Goal: Task Accomplishment & Management: Complete application form

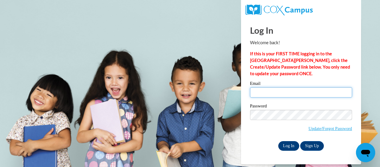
type input "[PERSON_NAME][EMAIL_ADDRESS][PERSON_NAME][DOMAIN_NAME]"
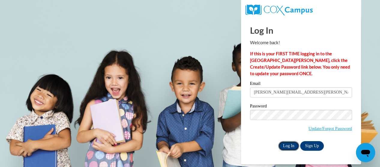
click at [284, 144] on input "Log In" at bounding box center [288, 146] width 21 height 10
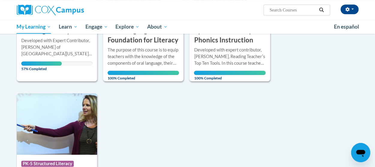
scroll to position [120, 0]
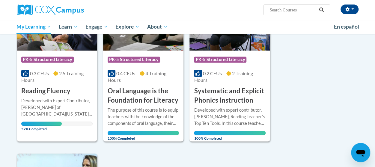
click at [44, 90] on h3 "Reading Fluency" at bounding box center [45, 90] width 49 height 9
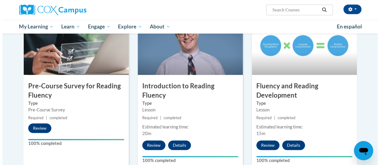
scroll to position [150, 0]
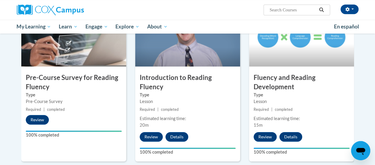
click at [82, 57] on img at bounding box center [73, 37] width 105 height 60
click at [33, 121] on button "Review" at bounding box center [37, 120] width 23 height 10
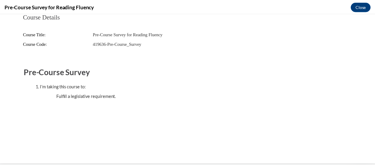
scroll to position [0, 0]
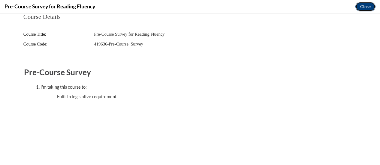
click at [361, 6] on button "Close" at bounding box center [365, 7] width 20 height 10
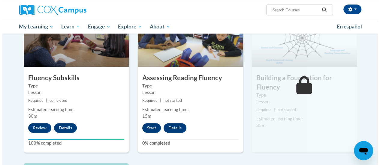
scroll to position [330, 0]
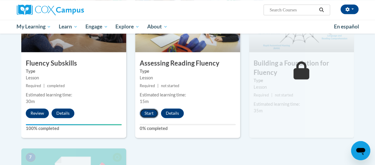
click at [145, 113] on button "Start" at bounding box center [149, 114] width 19 height 10
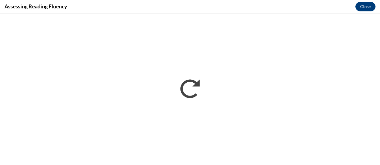
scroll to position [0, 0]
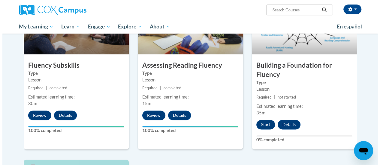
scroll to position [330, 0]
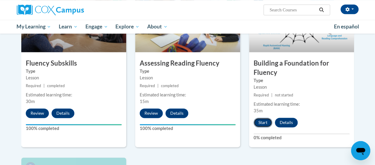
click at [266, 125] on button "Start" at bounding box center [263, 123] width 19 height 10
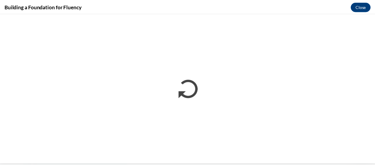
scroll to position [0, 0]
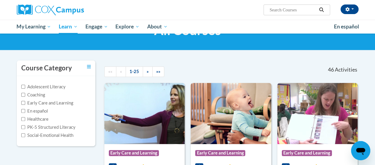
scroll to position [60, 0]
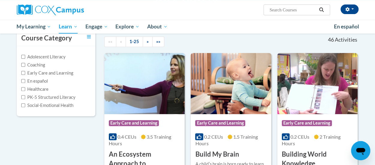
click at [62, 98] on label "PK-5 Structured Literacy" at bounding box center [48, 97] width 54 height 7
click at [25, 98] on input "PK-5 Structured Literacy" at bounding box center [23, 97] width 4 height 4
checkbox input "true"
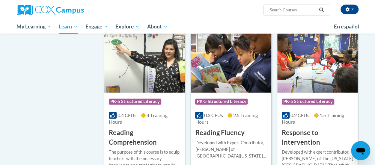
scroll to position [450, 0]
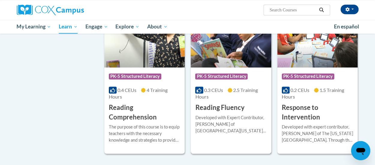
click at [244, 97] on div "0.3 CEUs 2.5 Training Hours" at bounding box center [230, 93] width 71 height 13
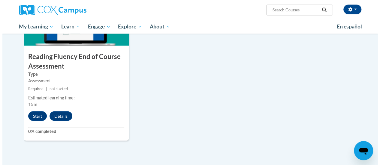
scroll to position [570, 0]
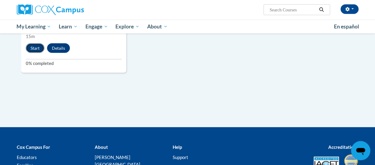
click at [35, 49] on button "Start" at bounding box center [35, 49] width 19 height 10
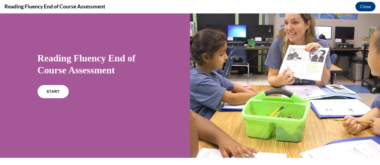
scroll to position [30, 0]
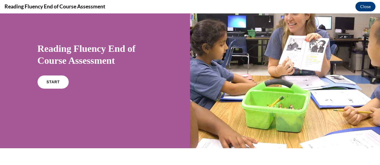
click at [48, 91] on div "START" at bounding box center [95, 85] width 115 height 18
click at [56, 80] on link "START" at bounding box center [53, 82] width 33 height 14
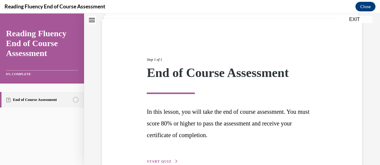
scroll to position [76, 0]
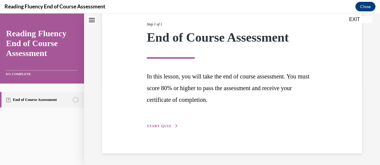
click at [160, 123] on div "Step 1 of 1 End of Course Assessment In this lesson, you will take the end of c…" at bounding box center [231, 69] width 179 height 122
click at [159, 126] on span "START QUIZ" at bounding box center [159, 126] width 25 height 4
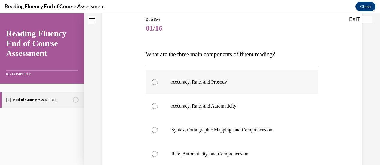
click at [152, 82] on div at bounding box center [155, 82] width 6 height 6
click at [152, 82] on input "Accuracy, Rate, and Prosody" at bounding box center [155, 82] width 6 height 6
radio input "true"
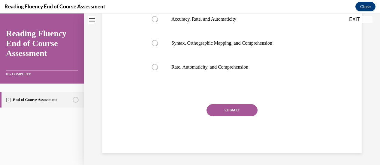
click at [236, 113] on button "SUBMIT" at bounding box center [231, 110] width 51 height 12
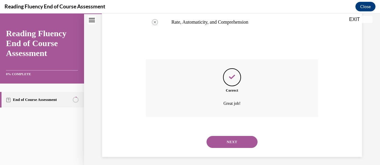
scroll to position [202, 0]
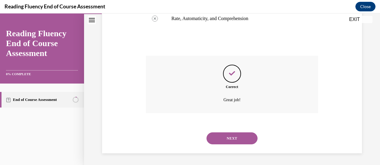
click at [227, 140] on button "NEXT" at bounding box center [231, 139] width 51 height 12
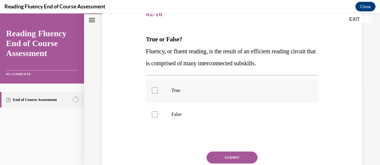
scroll to position [90, 0]
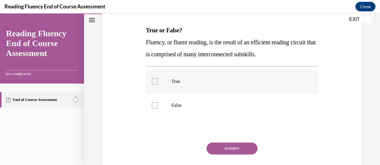
click at [155, 81] on div at bounding box center [155, 82] width 6 height 6
click at [155, 81] on input "True" at bounding box center [155, 82] width 6 height 6
checkbox input "true"
click at [221, 149] on button "SUBMIT" at bounding box center [231, 149] width 51 height 12
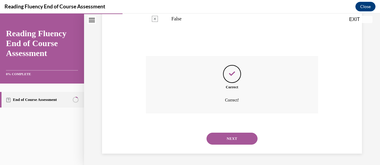
scroll to position [177, 0]
click at [233, 139] on button "NEXT" at bounding box center [231, 139] width 51 height 12
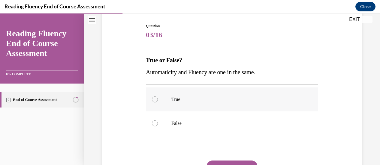
scroll to position [90, 0]
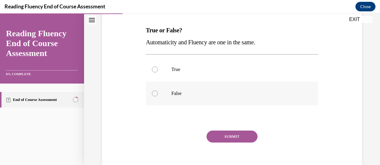
click at [153, 94] on div at bounding box center [155, 94] width 6 height 6
click at [153, 94] on input "False" at bounding box center [155, 94] width 6 height 6
radio input "true"
click at [226, 137] on button "SUBMIT" at bounding box center [231, 137] width 51 height 12
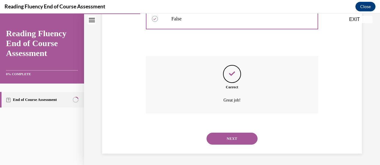
scroll to position [165, 0]
click at [229, 134] on button "NEXT" at bounding box center [231, 139] width 51 height 12
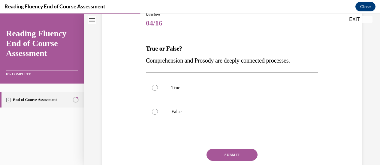
scroll to position [90, 0]
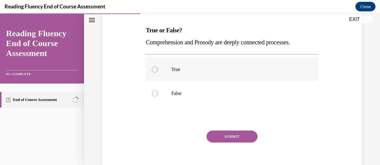
click at [152, 68] on div at bounding box center [155, 70] width 6 height 6
click at [152, 68] on input "True" at bounding box center [155, 70] width 6 height 6
radio input "true"
click at [224, 137] on button "SUBMIT" at bounding box center [231, 137] width 51 height 12
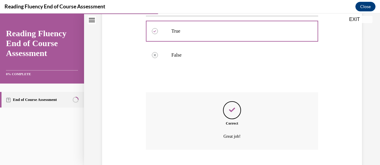
scroll to position [165, 0]
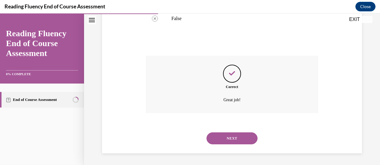
click at [230, 141] on button "NEXT" at bounding box center [231, 139] width 51 height 12
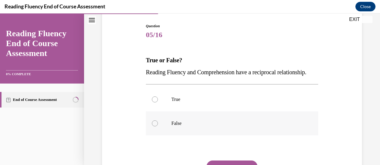
scroll to position [90, 0]
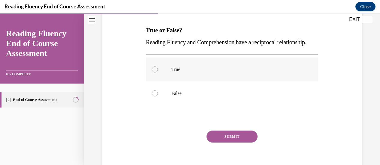
click at [155, 73] on div at bounding box center [155, 70] width 6 height 6
click at [155, 73] on input "True" at bounding box center [155, 70] width 6 height 6
radio input "true"
click at [226, 143] on button "SUBMIT" at bounding box center [231, 137] width 51 height 12
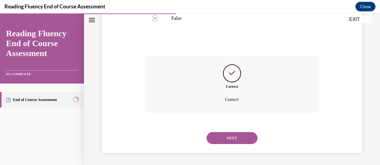
scroll to position [177, 0]
click at [237, 137] on button "NEXT" at bounding box center [231, 138] width 51 height 12
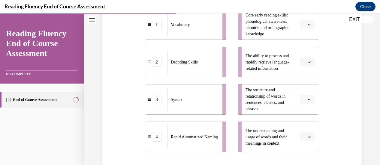
scroll to position [120, 0]
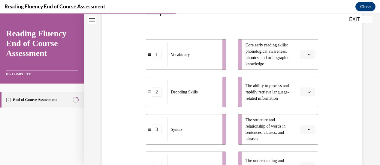
click at [308, 55] on icon "button" at bounding box center [309, 55] width 3 height 2
click at [303, 104] on div "3" at bounding box center [303, 104] width 15 height 12
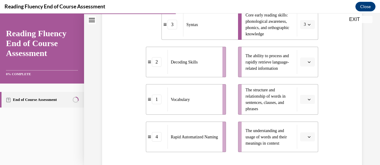
click at [307, 60] on span "button" at bounding box center [309, 62] width 4 height 4
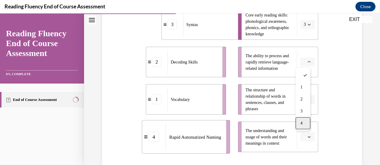
click at [301, 123] on span "4" at bounding box center [301, 123] width 2 height 5
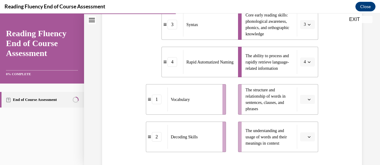
click at [302, 98] on button "button" at bounding box center [307, 99] width 15 height 9
click at [303, 73] on div "3" at bounding box center [303, 74] width 15 height 12
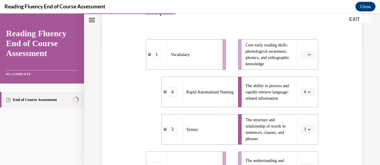
scroll to position [180, 0]
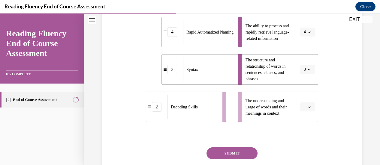
click at [308, 107] on icon "button" at bounding box center [309, 107] width 3 height 3
click at [302, 55] on div "1" at bounding box center [303, 58] width 15 height 12
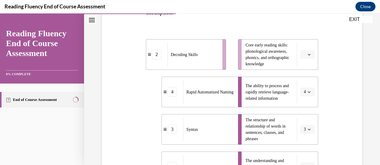
scroll to position [120, 0]
click at [307, 55] on span "button" at bounding box center [309, 55] width 4 height 4
click at [301, 90] on span "2" at bounding box center [301, 91] width 2 height 5
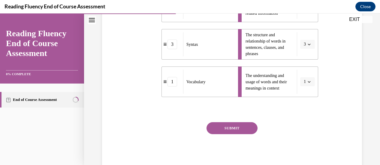
scroll to position [210, 0]
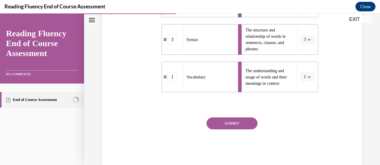
click at [238, 124] on button "SUBMIT" at bounding box center [231, 124] width 51 height 12
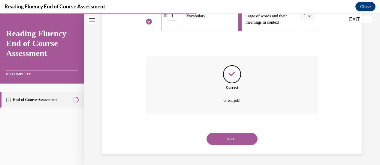
scroll to position [272, 0]
click at [234, 136] on button "NEXT" at bounding box center [231, 139] width 51 height 12
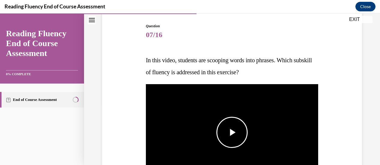
scroll to position [90, 0]
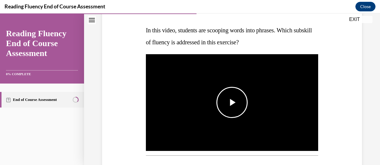
click at [232, 103] on span "Video player" at bounding box center [232, 103] width 0 height 0
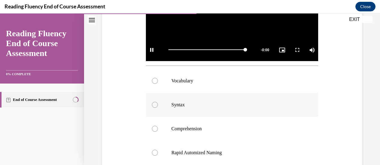
scroll to position [210, 0]
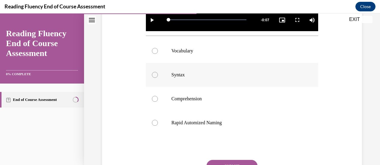
click at [152, 75] on div at bounding box center [155, 75] width 6 height 6
click at [152, 75] on input "Syntax" at bounding box center [155, 75] width 6 height 6
radio input "true"
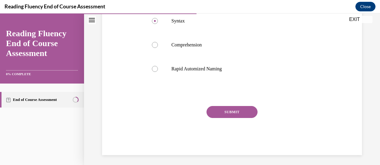
click at [233, 110] on button "SUBMIT" at bounding box center [231, 112] width 51 height 12
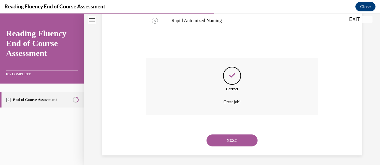
scroll to position [313, 0]
click at [230, 139] on button "NEXT" at bounding box center [231, 140] width 51 height 12
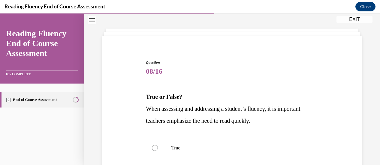
scroll to position [60, 0]
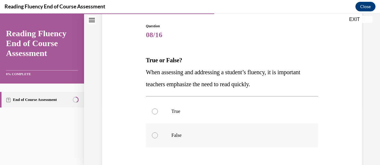
click at [152, 135] on div at bounding box center [155, 136] width 6 height 6
click at [152, 135] on input "False" at bounding box center [155, 136] width 6 height 6
radio input "true"
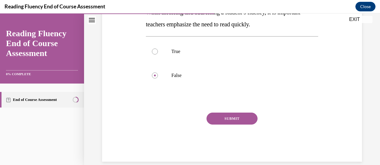
click at [232, 120] on button "SUBMIT" at bounding box center [231, 119] width 51 height 12
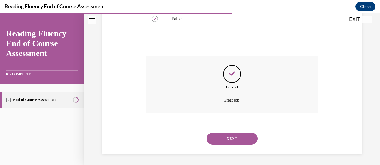
scroll to position [177, 0]
click at [225, 140] on button "NEXT" at bounding box center [231, 139] width 51 height 12
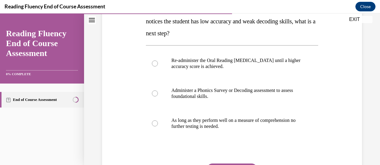
scroll to position [120, 0]
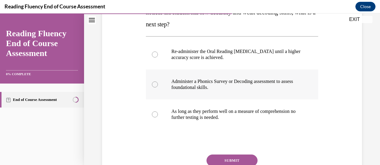
click at [152, 86] on div at bounding box center [155, 85] width 6 height 6
click at [152, 86] on input "Administer a Phonics Survey or Decoding assessment to assess foundational skill…" at bounding box center [155, 85] width 6 height 6
radio input "true"
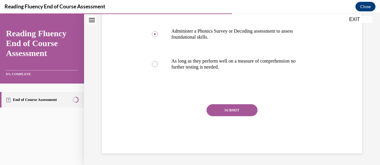
click at [243, 113] on button "SUBMIT" at bounding box center [231, 110] width 51 height 12
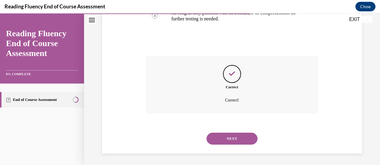
scroll to position [219, 0]
click at [225, 137] on button "NEXT" at bounding box center [231, 139] width 51 height 12
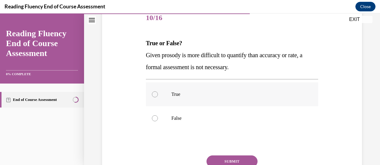
scroll to position [90, 0]
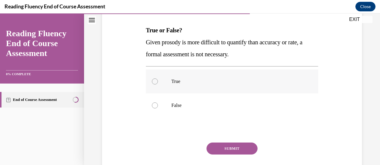
click at [155, 82] on div at bounding box center [155, 82] width 6 height 6
click at [155, 82] on input "True" at bounding box center [155, 82] width 6 height 6
radio input "true"
click at [224, 150] on button "SUBMIT" at bounding box center [231, 149] width 51 height 12
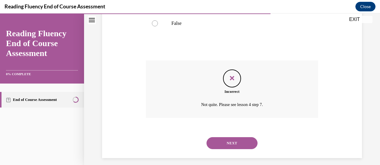
scroll to position [177, 0]
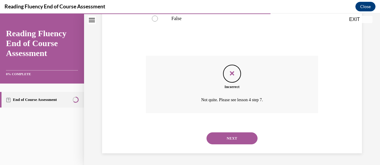
click at [235, 140] on button "NEXT" at bounding box center [231, 139] width 51 height 12
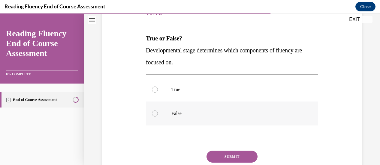
scroll to position [90, 0]
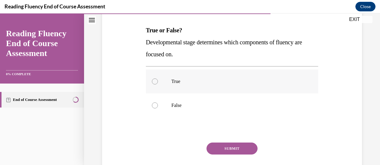
click at [154, 82] on div at bounding box center [155, 82] width 6 height 6
click at [154, 82] on input "True" at bounding box center [155, 82] width 6 height 6
radio input "true"
click at [220, 146] on button "SUBMIT" at bounding box center [231, 149] width 51 height 12
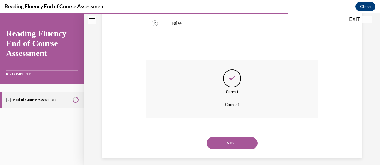
scroll to position [177, 0]
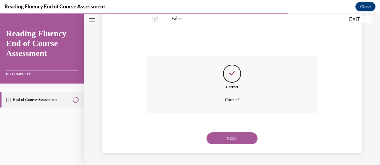
click at [223, 137] on button "NEXT" at bounding box center [231, 139] width 51 height 12
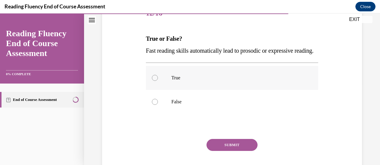
scroll to position [90, 0]
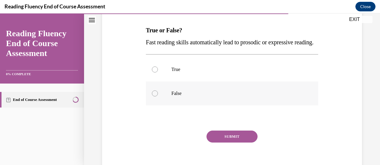
click at [155, 97] on div at bounding box center [155, 94] width 6 height 6
click at [155, 97] on input "False" at bounding box center [155, 94] width 6 height 6
radio input "true"
click at [225, 143] on button "SUBMIT" at bounding box center [231, 137] width 51 height 12
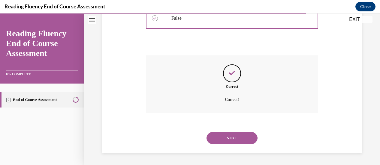
scroll to position [177, 0]
click at [237, 137] on button "NEXT" at bounding box center [231, 138] width 51 height 12
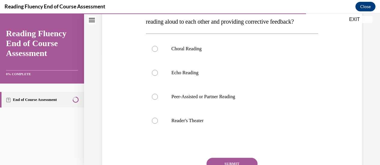
scroll to position [120, 0]
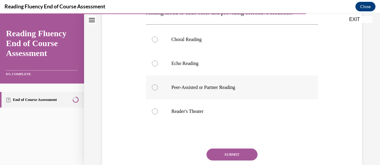
click at [153, 91] on div at bounding box center [155, 88] width 6 height 6
click at [153, 91] on input "Peer-Assisted or Partner Reading" at bounding box center [155, 88] width 6 height 6
radio input "true"
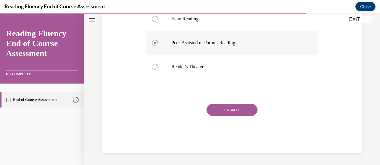
click at [218, 111] on button "SUBMIT" at bounding box center [231, 110] width 51 height 12
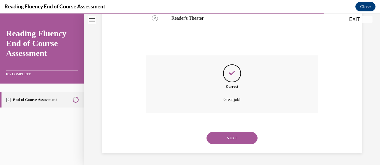
scroll to position [225, 0]
click at [245, 136] on button "NEXT" at bounding box center [231, 138] width 51 height 12
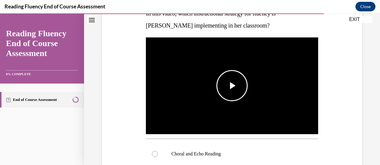
scroll to position [120, 0]
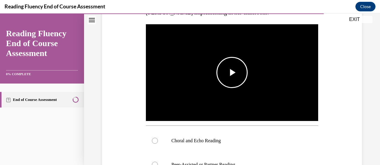
click at [232, 73] on span "Video player" at bounding box center [232, 73] width 0 height 0
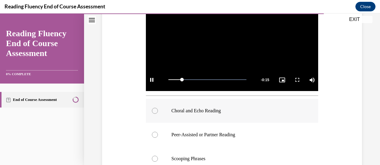
scroll to position [180, 0]
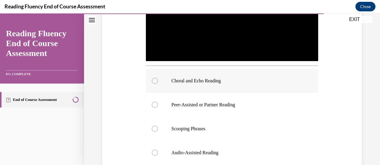
click at [152, 78] on div at bounding box center [155, 81] width 6 height 6
click at [152, 78] on input "Choral and Echo Reading" at bounding box center [155, 81] width 6 height 6
radio input "true"
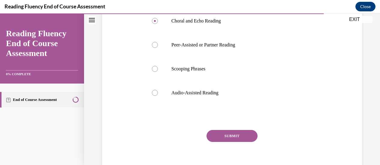
click at [230, 135] on button "SUBMIT" at bounding box center [231, 136] width 51 height 12
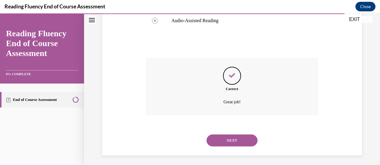
scroll to position [313, 0]
click at [236, 136] on button "NEXT" at bounding box center [231, 140] width 51 height 12
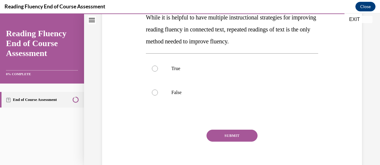
scroll to position [120, 0]
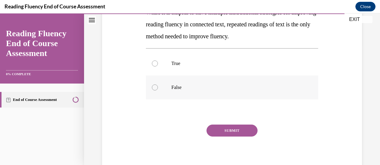
click at [152, 87] on div at bounding box center [155, 88] width 6 height 6
click at [152, 87] on input "False" at bounding box center [155, 88] width 6 height 6
radio input "true"
click at [231, 132] on button "SUBMIT" at bounding box center [231, 131] width 51 height 12
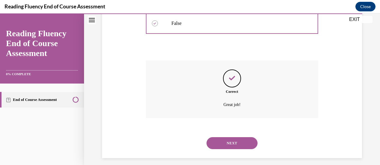
scroll to position [189, 0]
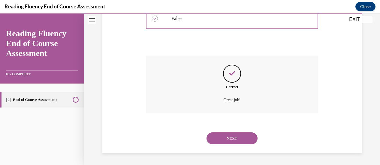
click at [247, 139] on button "NEXT" at bounding box center [231, 139] width 51 height 12
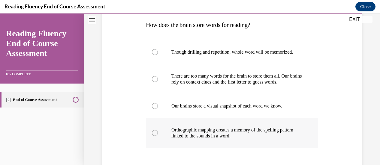
scroll to position [90, 0]
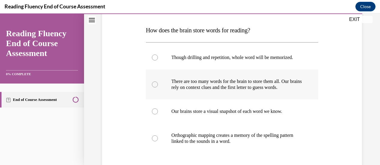
click at [155, 88] on div at bounding box center [155, 85] width 6 height 6
click at [155, 88] on input "There are too many words for the brain to store them all. Our brains rely on co…" at bounding box center [155, 85] width 6 height 6
radio input "true"
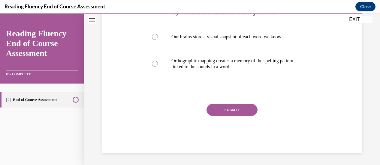
click at [228, 109] on button "SUBMIT" at bounding box center [231, 110] width 51 height 12
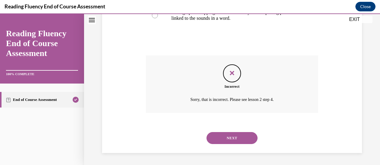
scroll to position [225, 0]
click at [223, 139] on button "NEXT" at bounding box center [231, 138] width 51 height 12
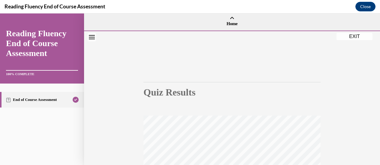
scroll to position [0, 0]
click at [356, 35] on button "EXIT" at bounding box center [354, 37] width 36 height 7
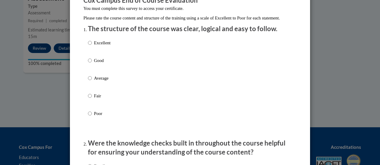
scroll to position [60, 0]
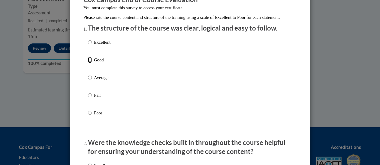
click at [89, 63] on input "Good" at bounding box center [90, 60] width 4 height 7
radio input "true"
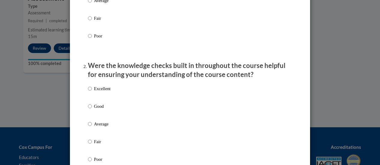
scroll to position [150, 0]
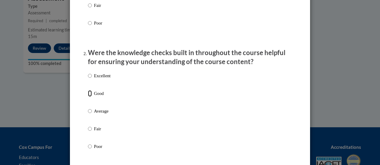
click at [88, 97] on input "Good" at bounding box center [90, 93] width 4 height 7
radio input "true"
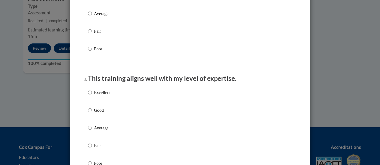
scroll to position [270, 0]
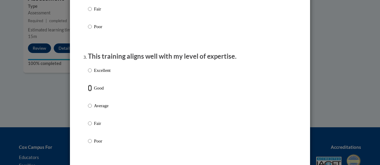
click at [89, 92] on input "Good" at bounding box center [90, 88] width 4 height 7
radio input "true"
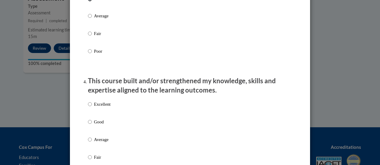
scroll to position [390, 0]
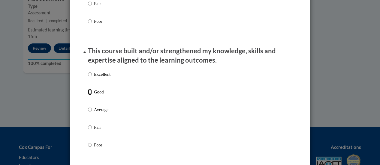
click at [88, 95] on input "Good" at bounding box center [90, 92] width 4 height 7
radio input "true"
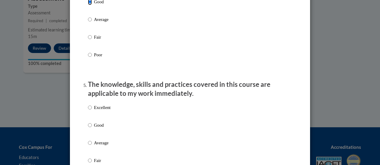
scroll to position [510, 0]
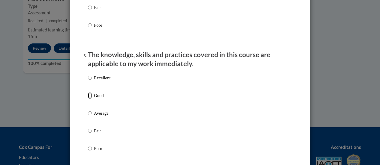
click at [88, 99] on input "Good" at bounding box center [90, 95] width 4 height 7
radio input "true"
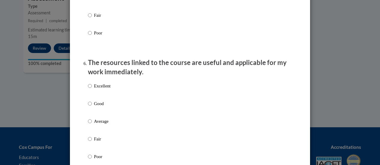
scroll to position [630, 0]
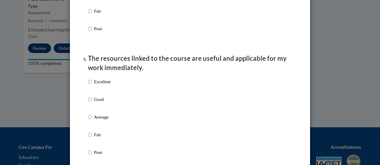
click at [91, 104] on label "Good" at bounding box center [99, 104] width 23 height 16
click at [91, 103] on input "Good" at bounding box center [90, 99] width 4 height 7
radio input "true"
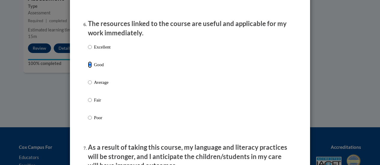
scroll to position [750, 0]
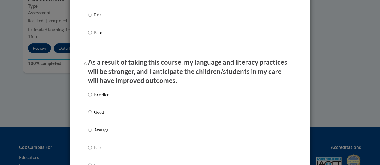
click at [88, 116] on input "Good" at bounding box center [90, 112] width 4 height 7
radio input "true"
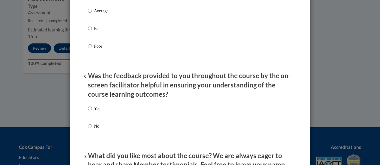
scroll to position [870, 0]
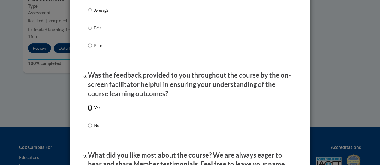
click at [88, 111] on input "Yes" at bounding box center [90, 108] width 4 height 7
radio input "true"
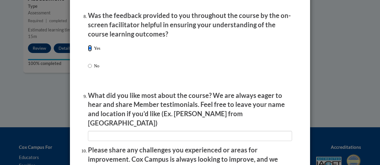
scroll to position [960, 0]
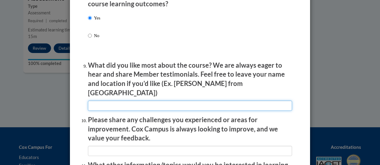
click at [101, 106] on input "textbox" at bounding box center [190, 106] width 204 height 10
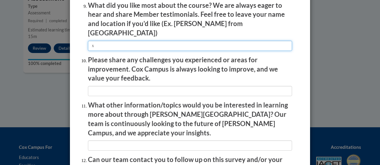
type input "x"
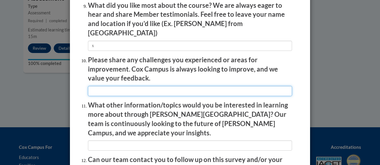
click at [113, 86] on input "textbox" at bounding box center [190, 91] width 204 height 10
type input "x"
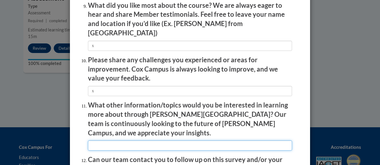
click at [104, 141] on input "textbox" at bounding box center [190, 146] width 204 height 10
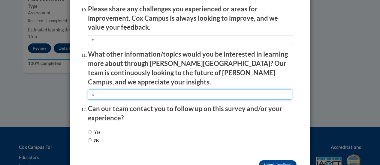
scroll to position [1082, 0]
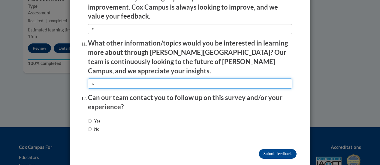
type input "x"
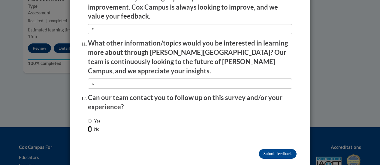
click at [88, 126] on input "No" at bounding box center [90, 129] width 4 height 7
radio input "true"
click at [266, 149] on input "Submit feedback" at bounding box center [278, 154] width 38 height 10
